Goal: Navigation & Orientation: Find specific page/section

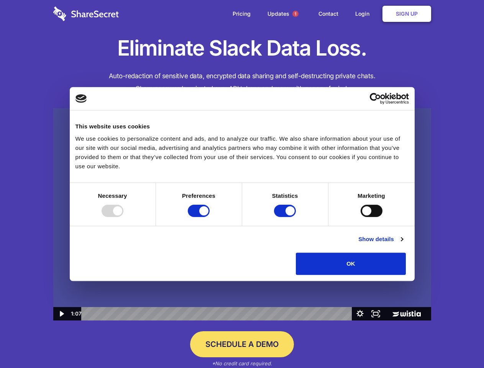
click at [242, 184] on img at bounding box center [242, 214] width 378 height 213
click at [123, 217] on div at bounding box center [113, 211] width 22 height 12
click at [210, 217] on input "Preferences" at bounding box center [199, 211] width 22 height 12
checkbox input "false"
click at [286, 217] on input "Statistics" at bounding box center [285, 211] width 22 height 12
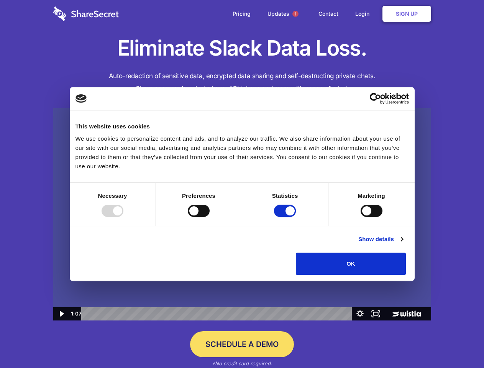
checkbox input "false"
click at [361, 217] on input "Marketing" at bounding box center [372, 211] width 22 height 12
checkbox input "true"
click at [403, 244] on link "Show details" at bounding box center [381, 239] width 44 height 9
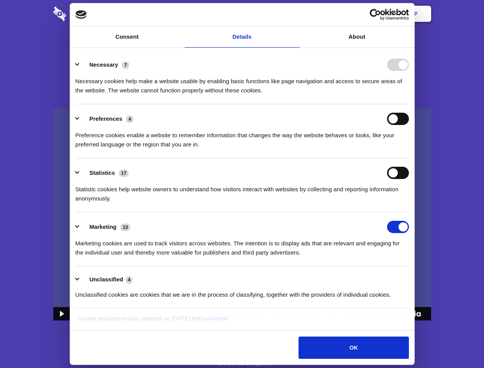
click at [409, 104] on li "Necessary 7 Necessary cookies help make a website usable by enabling basic func…" at bounding box center [243, 77] width 334 height 54
click at [295, 14] on span "1" at bounding box center [296, 14] width 6 height 6
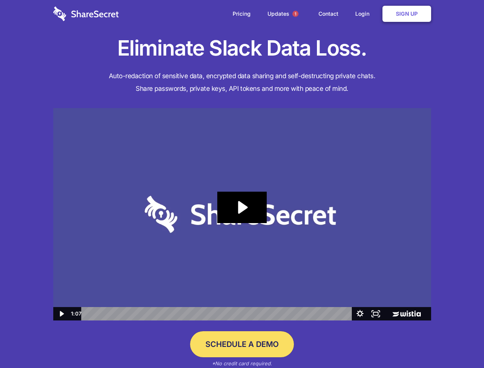
click at [242, 214] on icon "Play Video: Sharesecret Slack Extension" at bounding box center [241, 207] width 49 height 31
